Goal: Information Seeking & Learning: Find specific fact

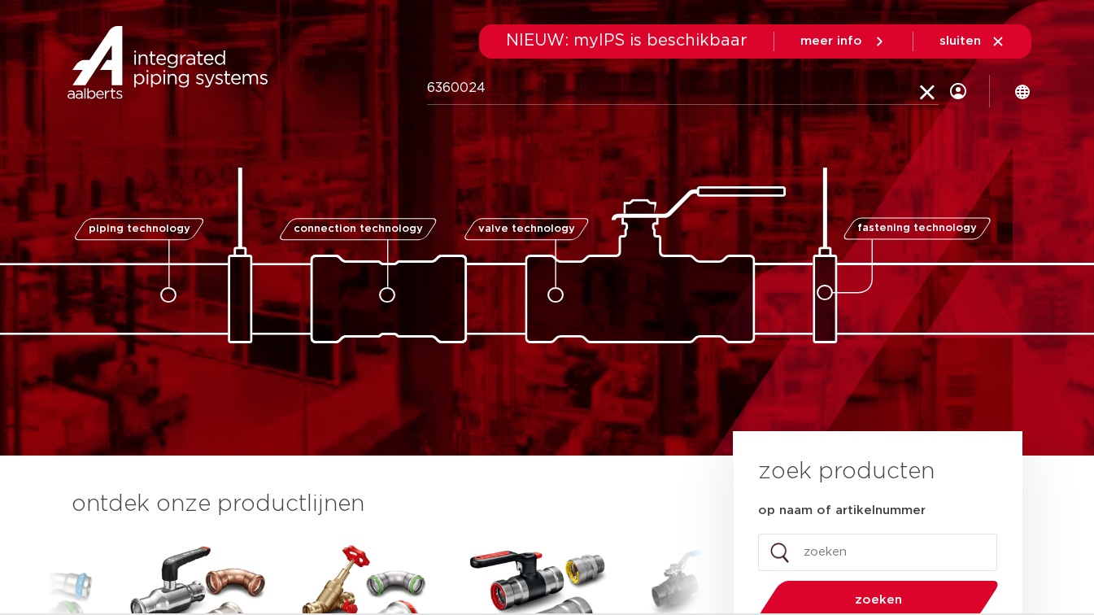
click button "Zoeken" at bounding box center [0, 0] width 0 height 0
type input "6360024"
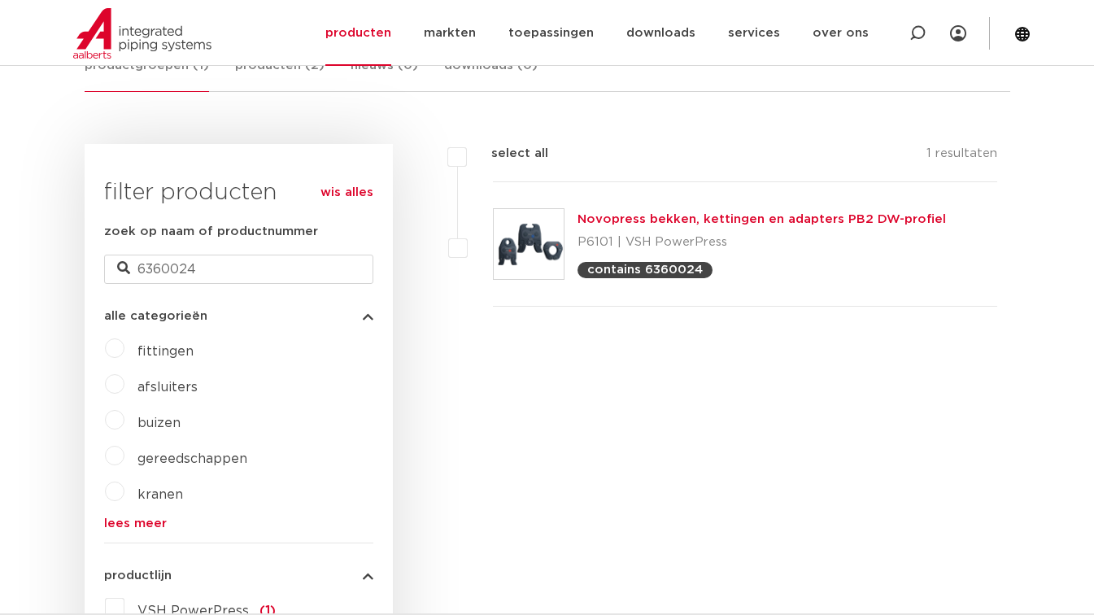
click at [757, 217] on link "Novopress bekken, kettingen en adapters PB2 DW-profiel" at bounding box center [762, 219] width 369 height 12
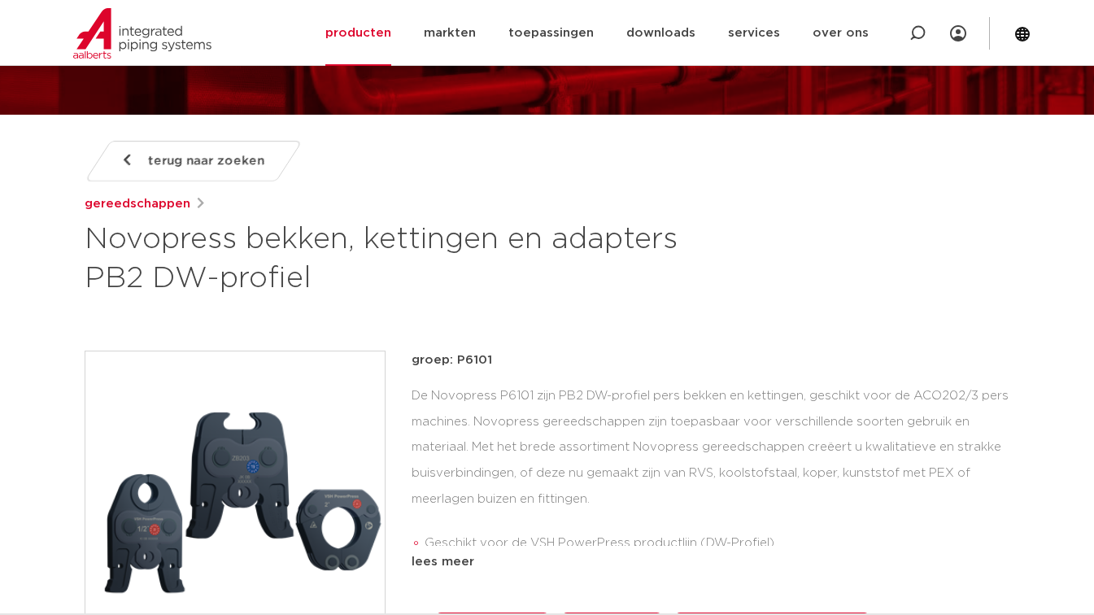
scroll to position [151, 0]
